Goal: Task Accomplishment & Management: Manage account settings

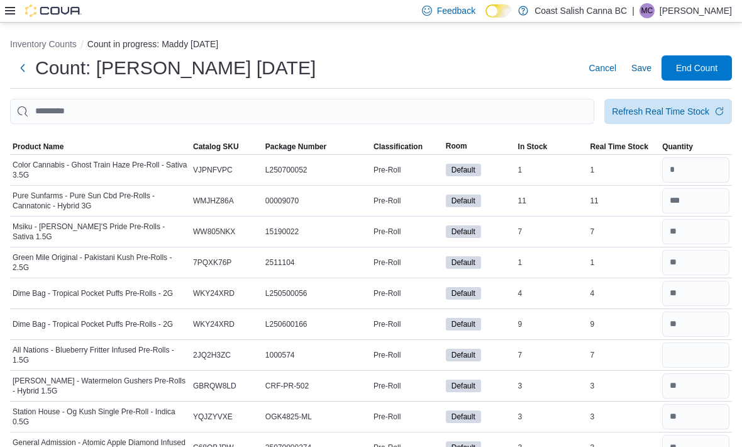
type input "*"
click at [633, 68] on span "Save" at bounding box center [642, 68] width 20 height 13
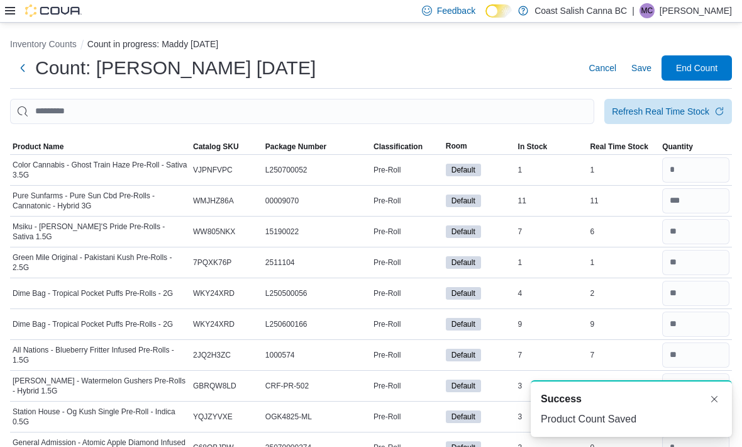
click at [707, 71] on span "End Count" at bounding box center [697, 68] width 42 height 13
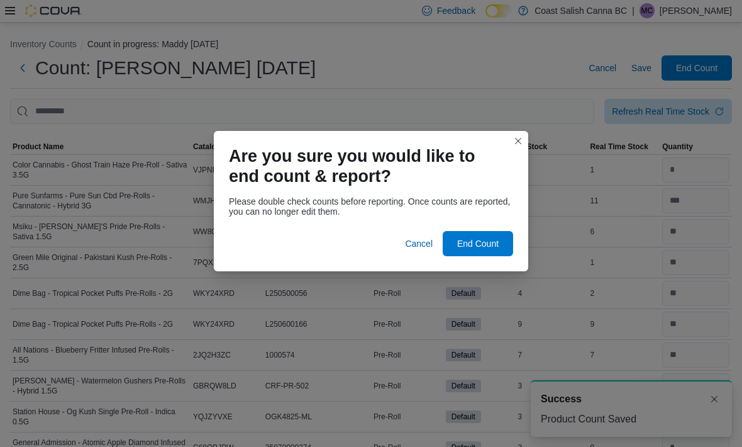
click at [494, 247] on span "End Count" at bounding box center [478, 243] width 42 height 13
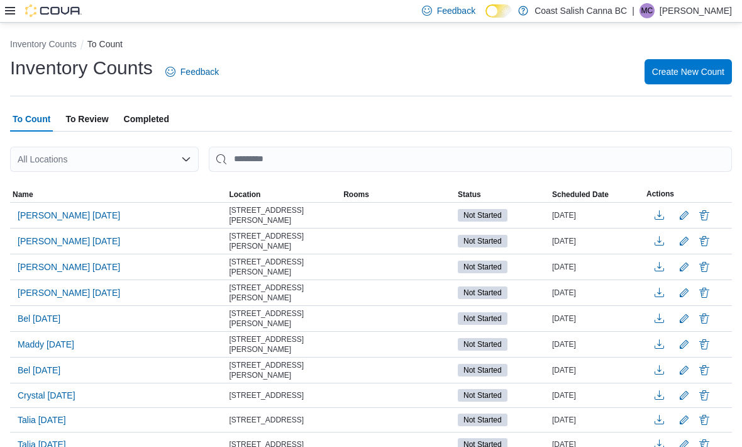
click at [43, 369] on span "Bel [DATE]" at bounding box center [39, 370] width 43 height 13
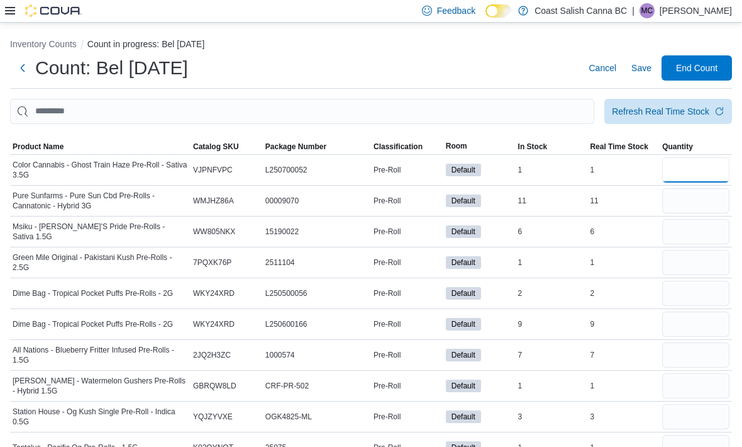
click at [707, 174] on input "number" at bounding box center [695, 169] width 67 height 25
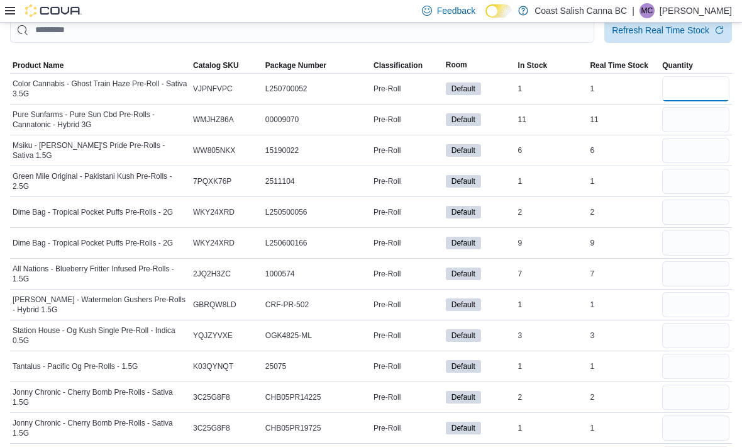
scroll to position [81, 0]
type input "*"
click at [706, 115] on input "number" at bounding box center [695, 120] width 67 height 25
type input "**"
click at [691, 146] on input "number" at bounding box center [695, 150] width 67 height 25
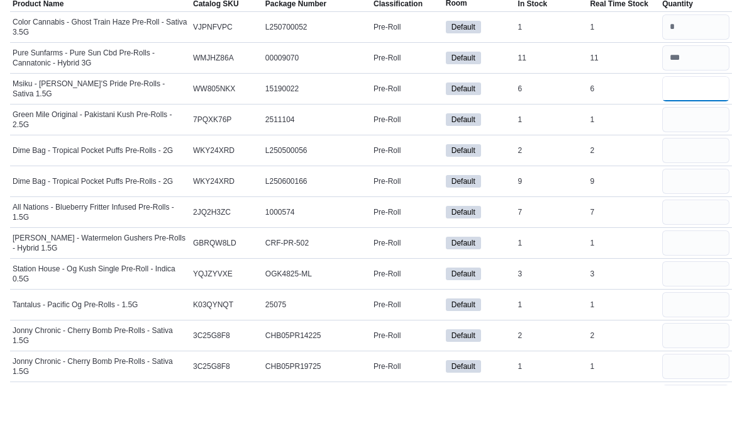
type input "*"
click at [689, 169] on input "number" at bounding box center [695, 181] width 67 height 25
type input "*"
click at [703, 200] on input "number" at bounding box center [695, 212] width 67 height 25
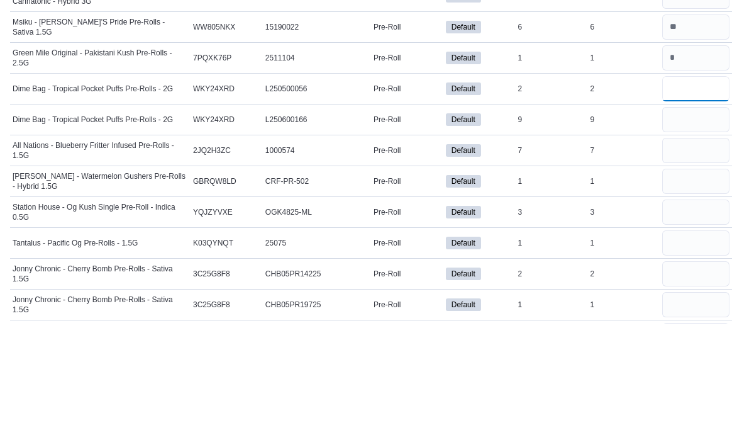
type input "*"
click at [689, 231] on input "number" at bounding box center [695, 243] width 67 height 25
type input "*"
click at [700, 262] on input "number" at bounding box center [695, 274] width 67 height 25
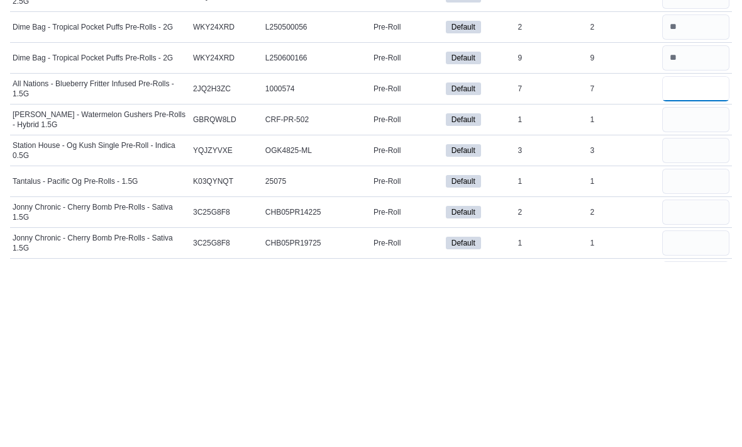
type input "*"
click at [703, 293] on input "number" at bounding box center [695, 305] width 67 height 25
click at [701, 323] on input "number" at bounding box center [695, 335] width 67 height 25
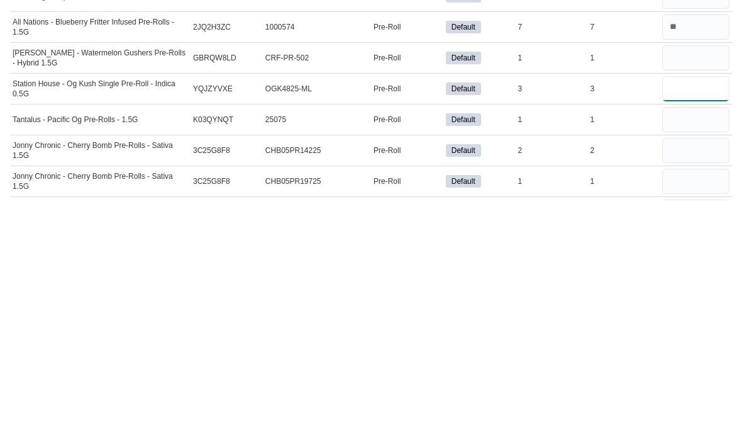
type input "*"
click at [679, 354] on input "number" at bounding box center [695, 366] width 67 height 25
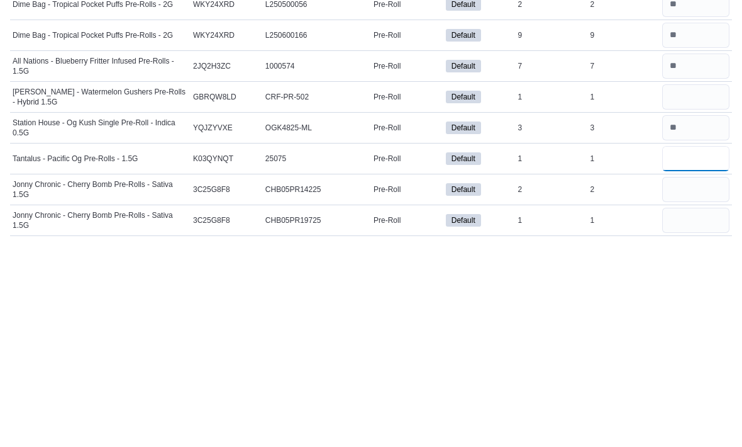
type input "*"
click at [698, 385] on input "number" at bounding box center [695, 397] width 67 height 25
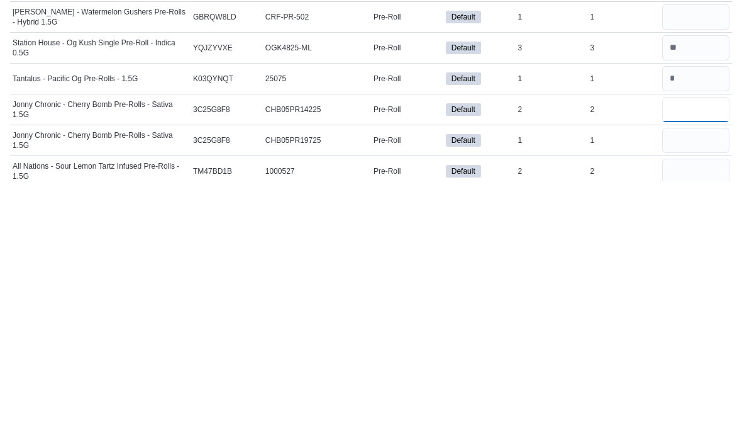
type input "*"
click at [710, 393] on input "number" at bounding box center [695, 405] width 67 height 25
type input "*"
click at [700, 424] on input "number" at bounding box center [695, 436] width 67 height 25
type input "*"
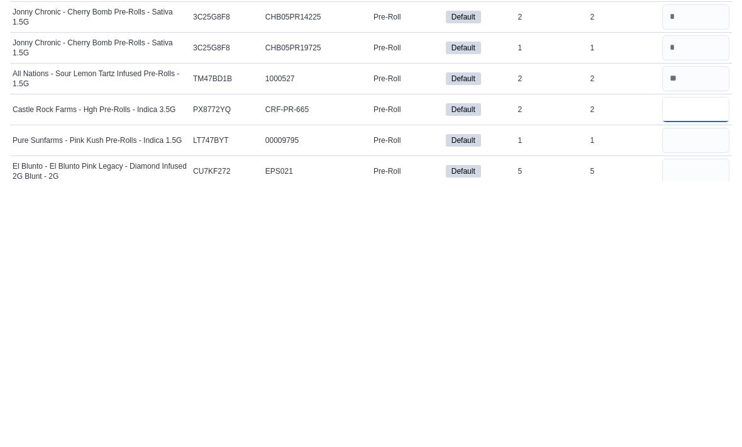
type input "*"
click at [701, 393] on input "number" at bounding box center [695, 405] width 67 height 25
type input "*"
click at [699, 424] on input "number" at bounding box center [695, 436] width 67 height 25
click at [691, 424] on input "*" at bounding box center [695, 436] width 67 height 25
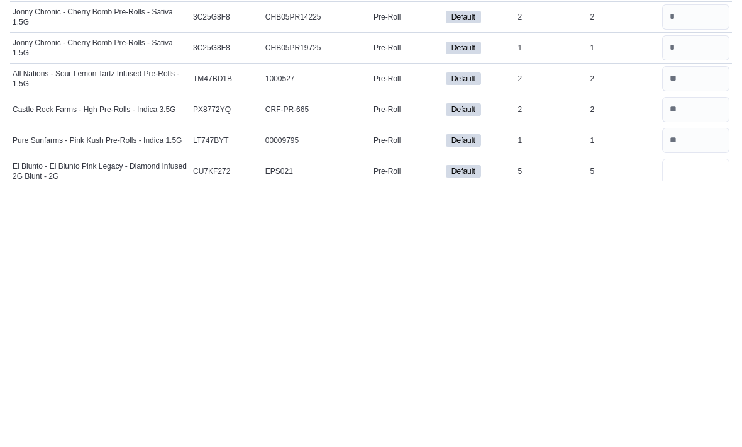
type input "*"
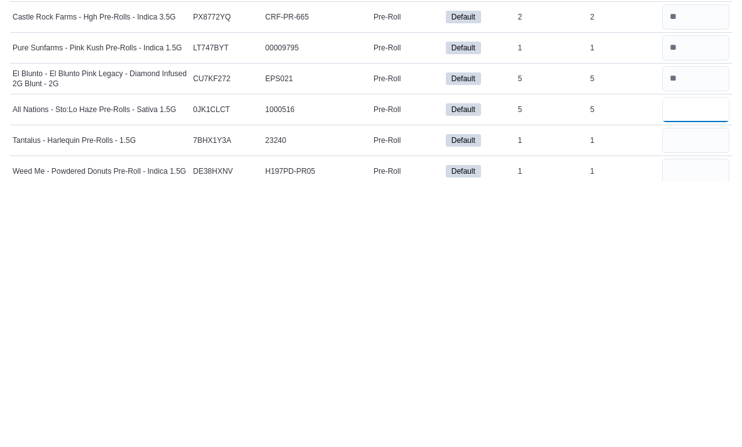
type input "*"
click at [700, 393] on input "number" at bounding box center [695, 405] width 67 height 25
type input "*"
click at [708, 424] on input "number" at bounding box center [695, 436] width 67 height 25
click at [710, 393] on input "number" at bounding box center [695, 405] width 67 height 25
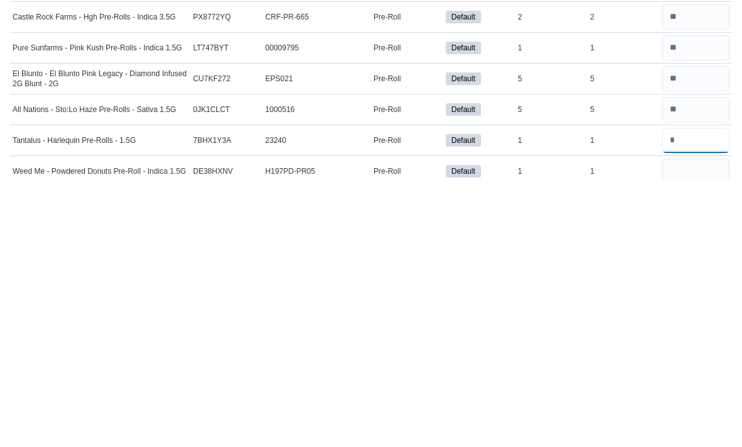
type input "*"
click at [681, 424] on input "number" at bounding box center [695, 436] width 67 height 25
type input "*"
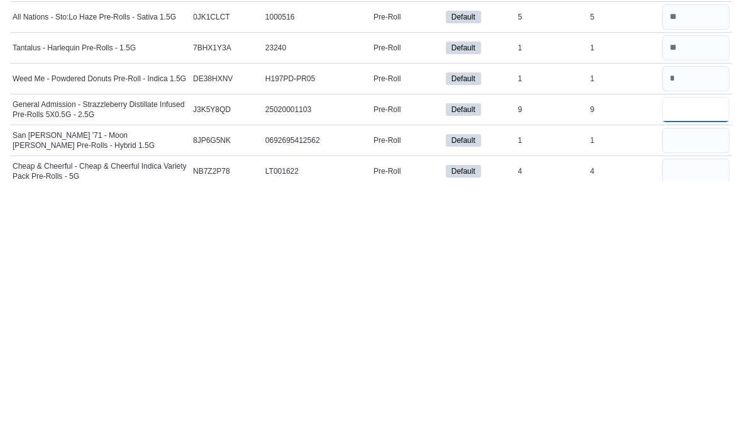
type input "*"
click at [687, 393] on input "number" at bounding box center [695, 405] width 67 height 25
type input "*"
click at [701, 424] on input "number" at bounding box center [695, 436] width 67 height 25
type input "*"
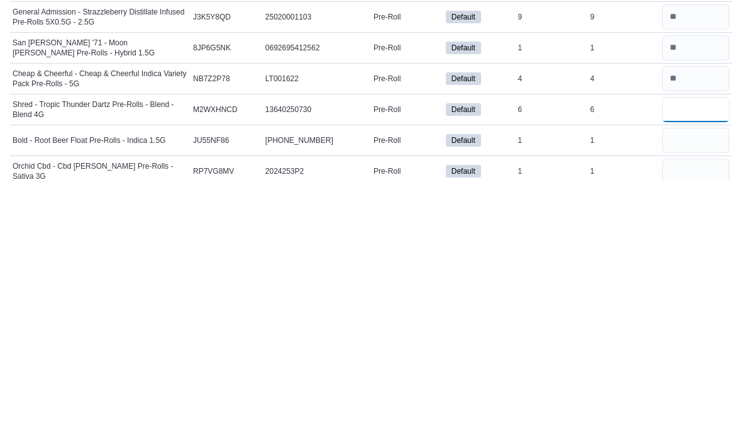
type input "*"
click at [706, 393] on input "number" at bounding box center [695, 405] width 67 height 25
type input "*"
click at [697, 424] on input "number" at bounding box center [695, 436] width 67 height 25
type input "*"
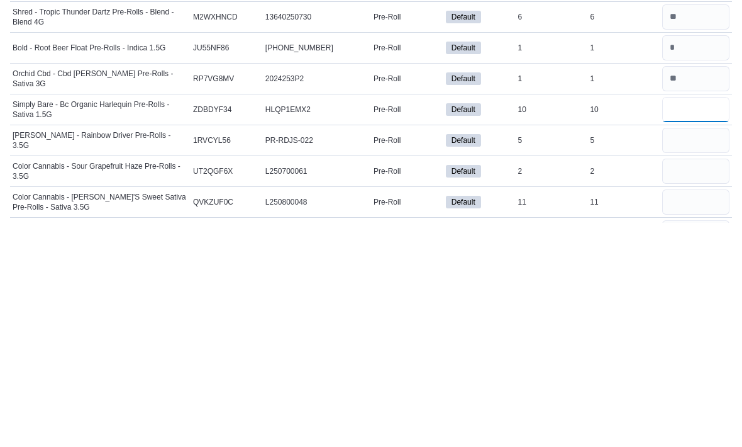
type input "**"
click at [697, 352] on input "number" at bounding box center [695, 364] width 67 height 25
type input "*"
click at [698, 383] on input "number" at bounding box center [695, 395] width 67 height 25
type input "*"
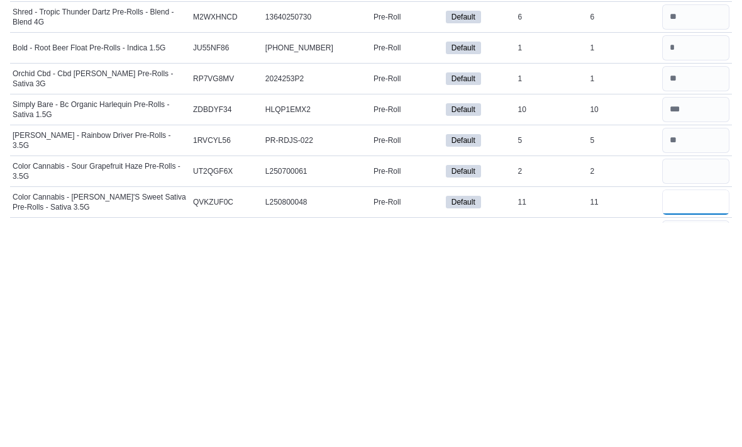
click at [698, 414] on input "number" at bounding box center [695, 426] width 67 height 25
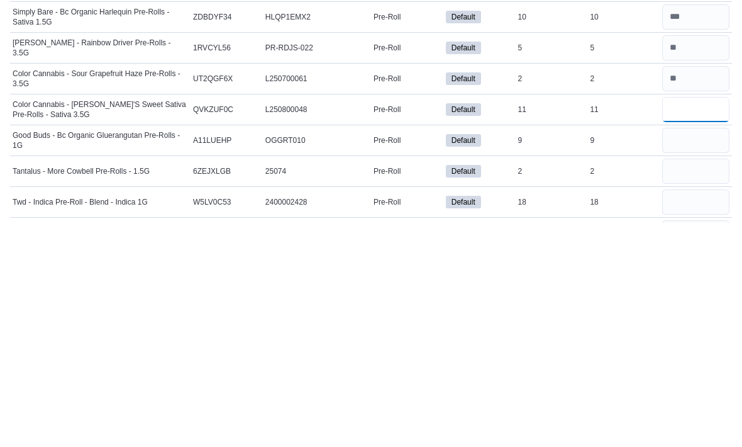
type input "**"
click at [696, 352] on input "number" at bounding box center [695, 364] width 67 height 25
click at [696, 383] on input "number" at bounding box center [695, 395] width 67 height 25
type input "*"
click at [699, 414] on input "number" at bounding box center [695, 426] width 67 height 25
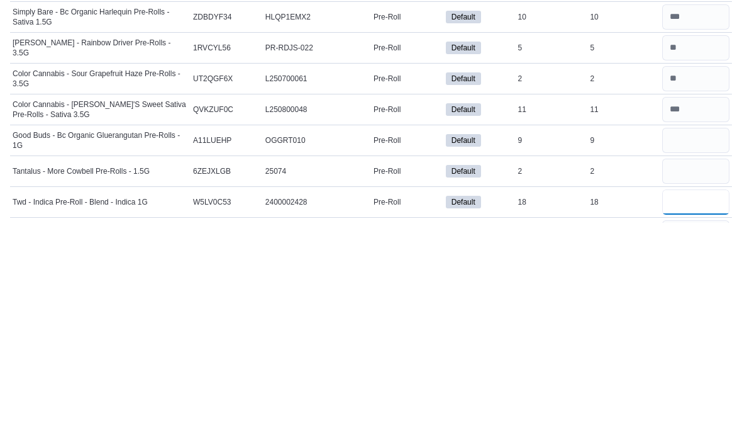
scroll to position [791, 0]
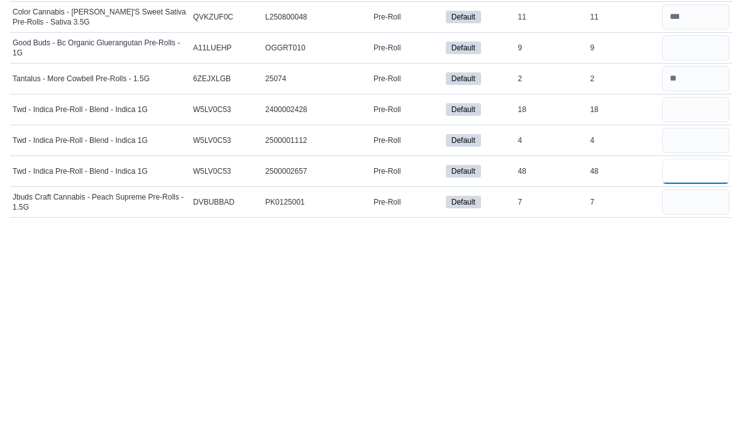
click at [687, 383] on input "number" at bounding box center [695, 395] width 67 height 25
type input "**"
click at [712, 352] on input "number" at bounding box center [695, 364] width 67 height 25
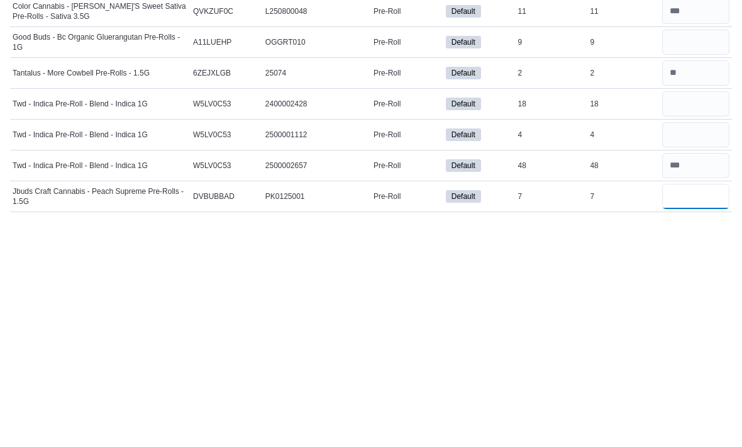
click at [699, 408] on input "number" at bounding box center [695, 420] width 67 height 25
type input "*"
click at [718, 347] on input "number" at bounding box center [695, 359] width 67 height 25
click at [715, 316] on input "number" at bounding box center [695, 328] width 67 height 25
type input "**"
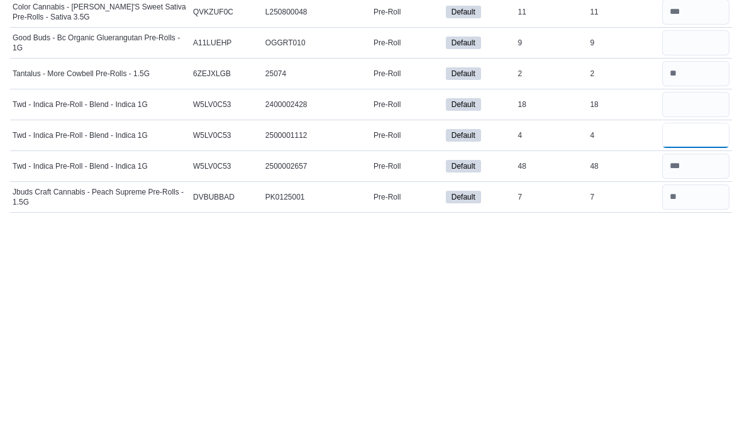
click at [683, 347] on input "number" at bounding box center [695, 359] width 67 height 25
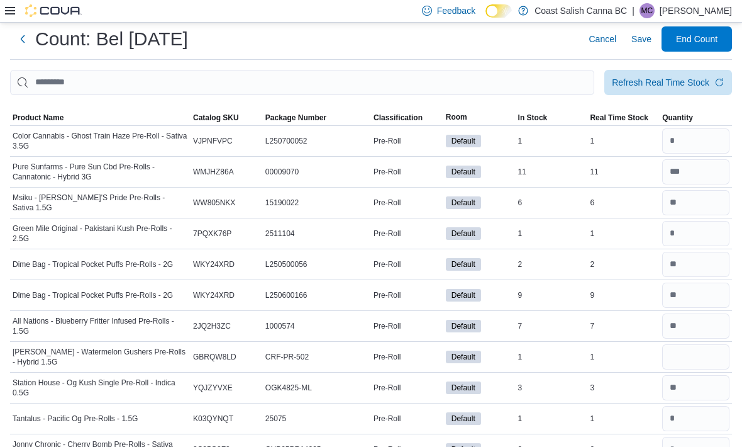
scroll to position [28, 0]
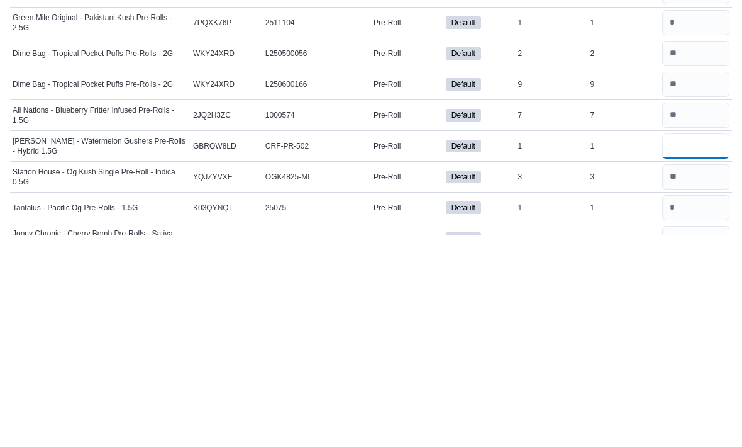
click at [705, 345] on input "number" at bounding box center [695, 357] width 67 height 25
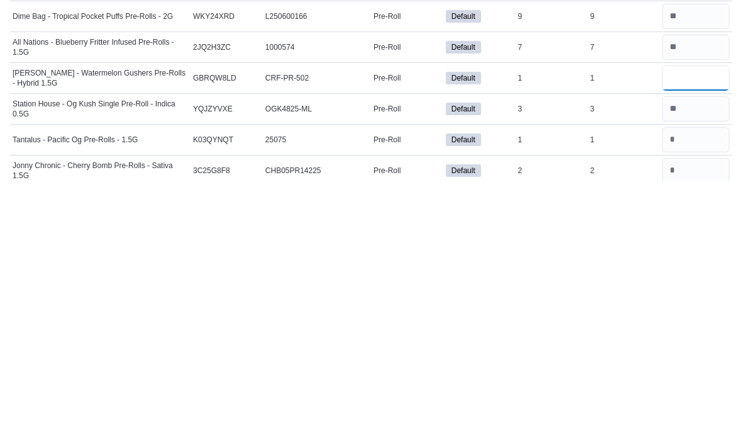
scroll to position [43, 0]
type input "*"
click at [712, 392] on input "number" at bounding box center [695, 404] width 67 height 25
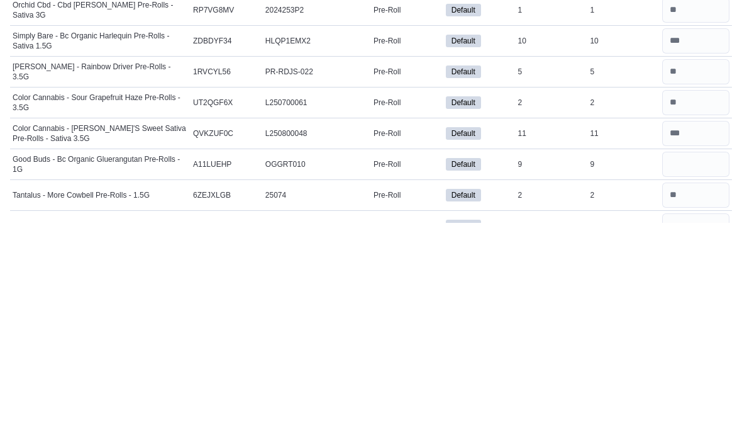
scroll to position [677, 0]
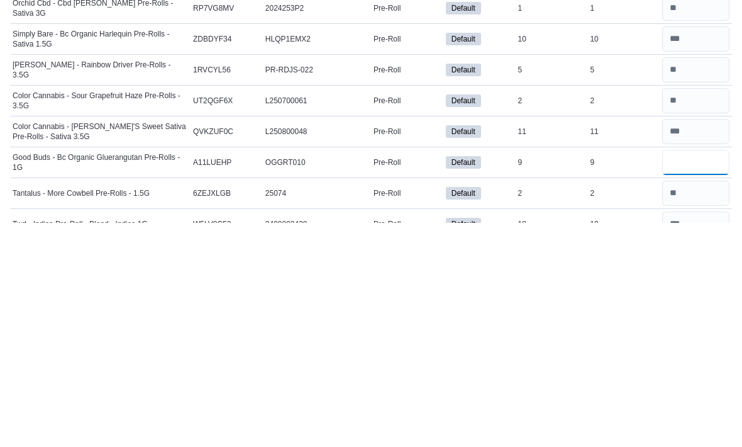
click at [709, 374] on input "number" at bounding box center [695, 386] width 67 height 25
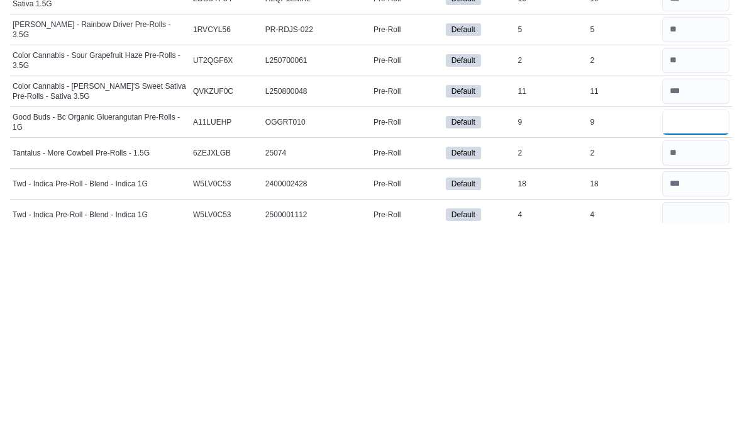
scroll to position [720, 0]
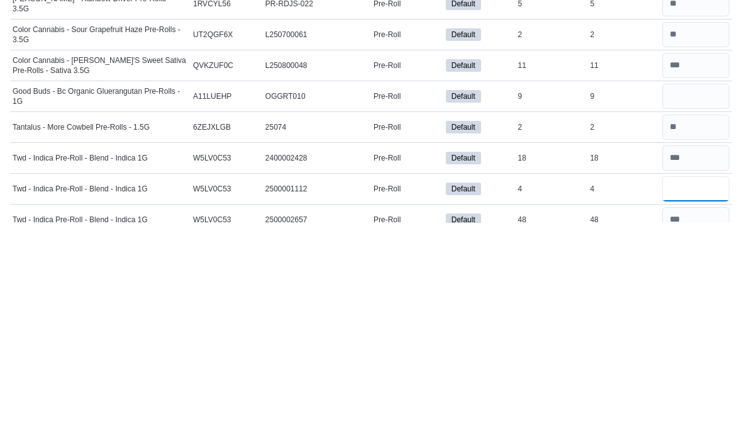
click at [711, 401] on input "number" at bounding box center [695, 413] width 67 height 25
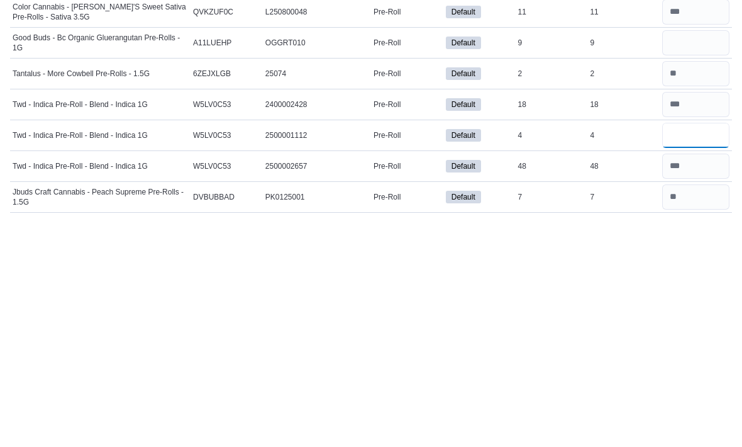
scroll to position [799, 0]
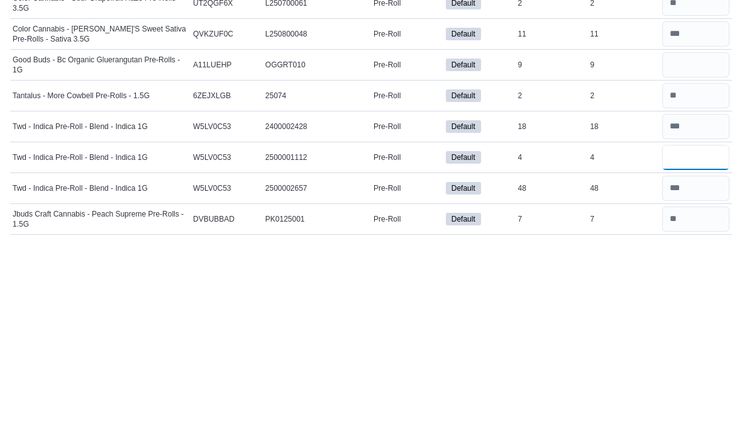
type input "*"
click at [710, 254] on input "number" at bounding box center [695, 266] width 67 height 25
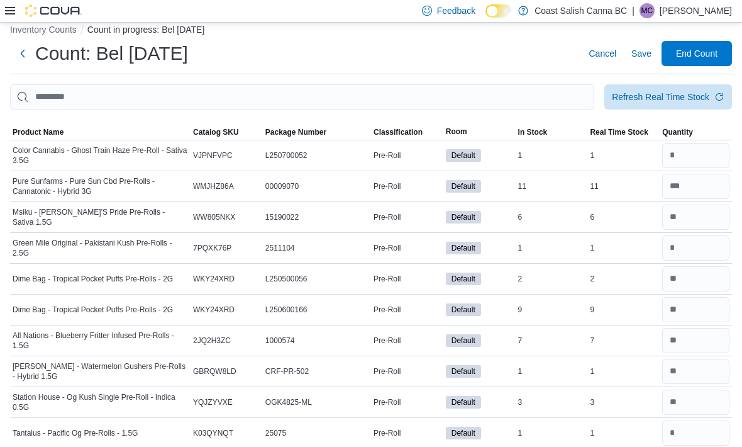
scroll to position [0, 0]
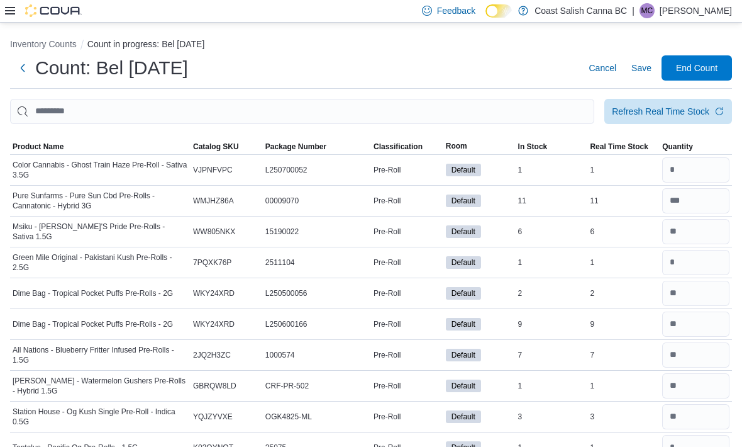
type input "*"
click at [650, 69] on span "Save" at bounding box center [642, 68] width 20 height 13
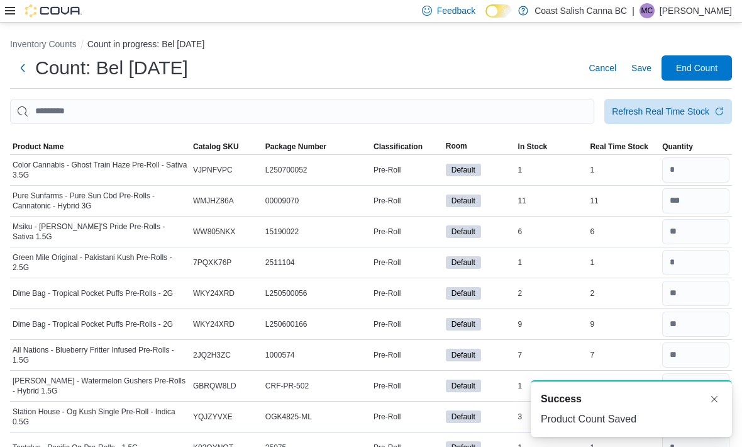
click at [705, 72] on span "End Count" at bounding box center [697, 68] width 42 height 13
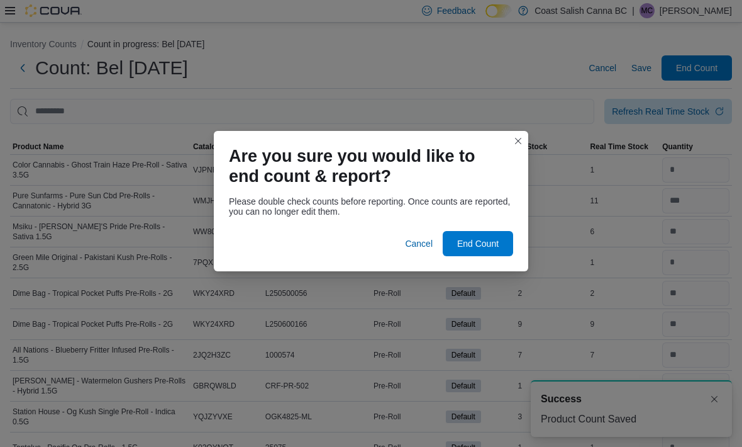
click at [469, 248] on span "End Count" at bounding box center [477, 243] width 55 height 25
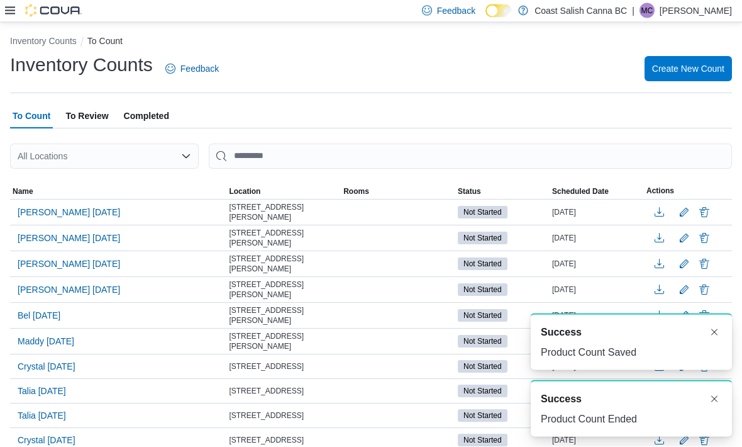
scroll to position [3, 0]
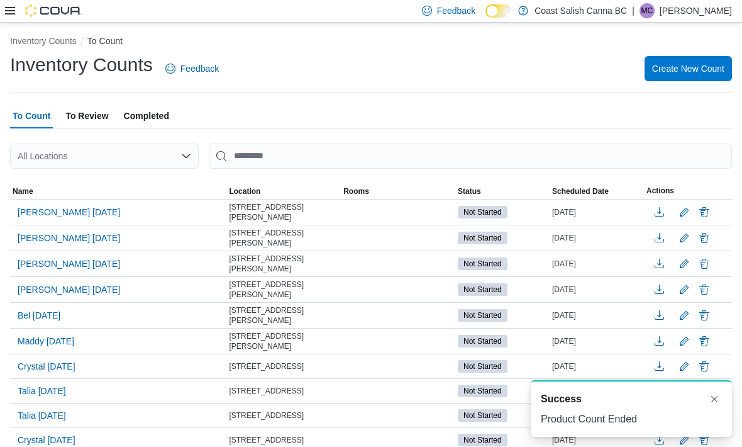
click at [90, 123] on span "To Review" at bounding box center [86, 115] width 43 height 25
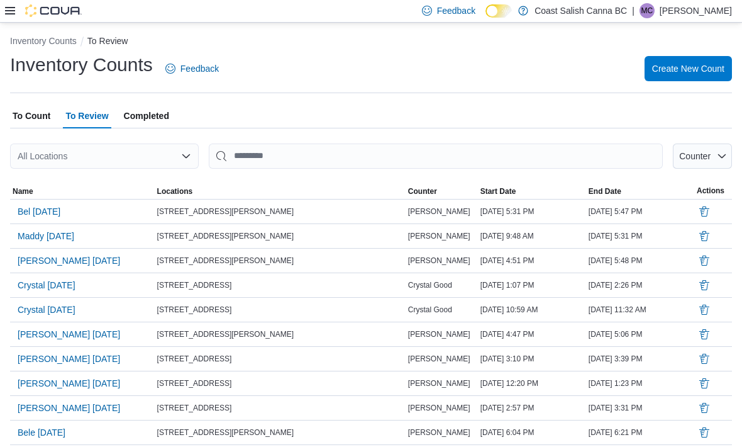
click at [40, 208] on span "Bel [DATE]" at bounding box center [39, 211] width 43 height 13
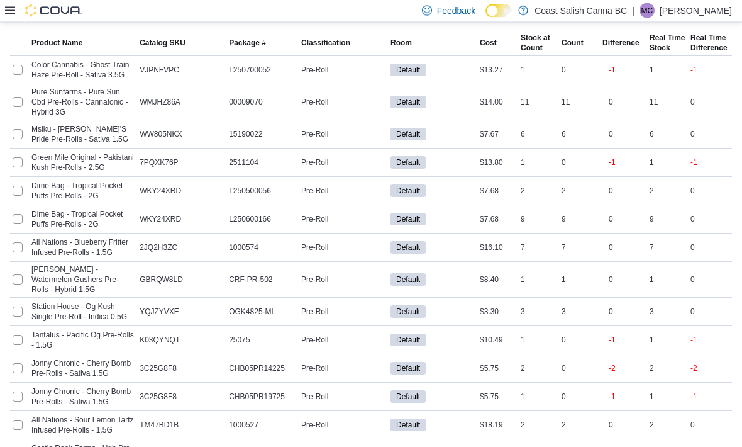
scroll to position [231, 0]
